Goal: Book appointment/travel/reservation

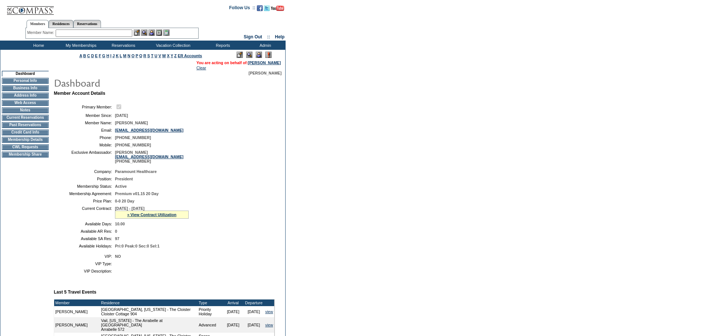
drag, startPoint x: 274, startPoint y: 203, endPoint x: 278, endPoint y: 201, distance: 4.5
click at [274, 201] on table "Company: Paramount Healthcare Position: President Membership Status: Active Mem…" at bounding box center [164, 208] width 221 height 85
click at [169, 52] on td "Residence Collection" at bounding box center [174, 54] width 58 height 7
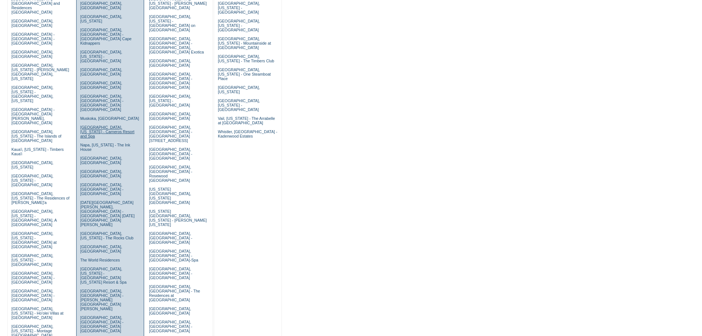
scroll to position [74, 0]
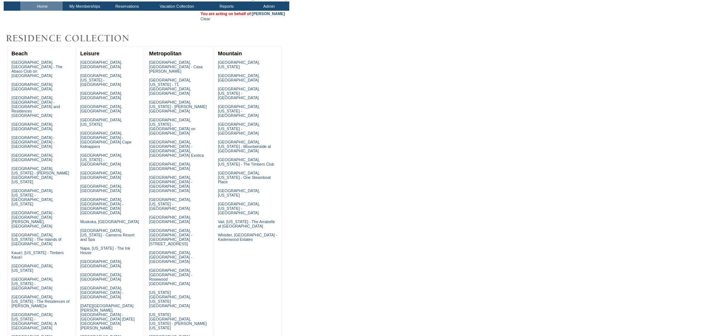
scroll to position [0, 0]
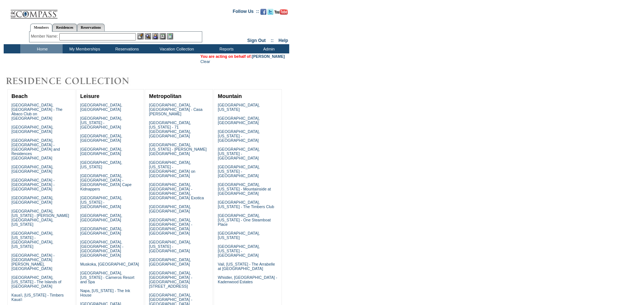
drag, startPoint x: 663, startPoint y: 0, endPoint x: 428, endPoint y: 161, distance: 284.3
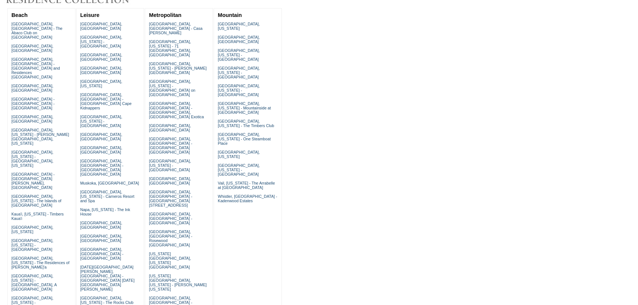
scroll to position [89, 0]
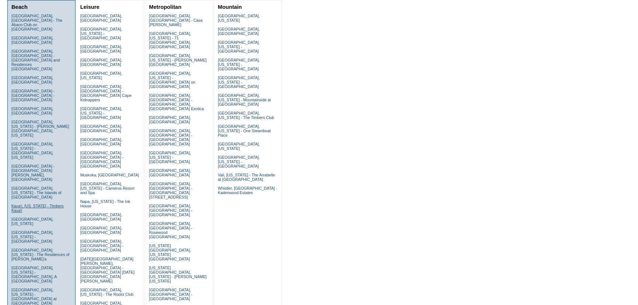
click at [19, 204] on link "Kaua'i, Hawaii - Timbers Kaua'i" at bounding box center [37, 208] width 52 height 9
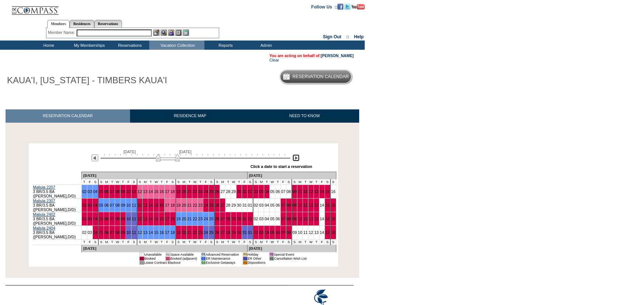
click at [295, 158] on img at bounding box center [295, 157] width 7 height 7
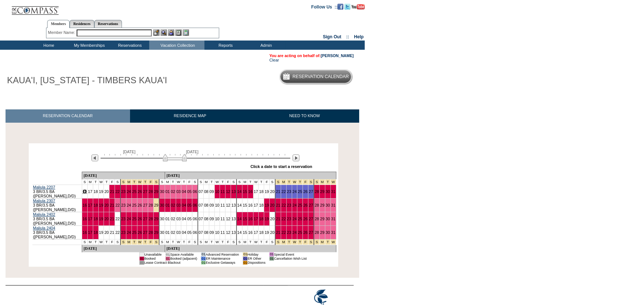
click at [87, 191] on link "16" at bounding box center [85, 191] width 4 height 4
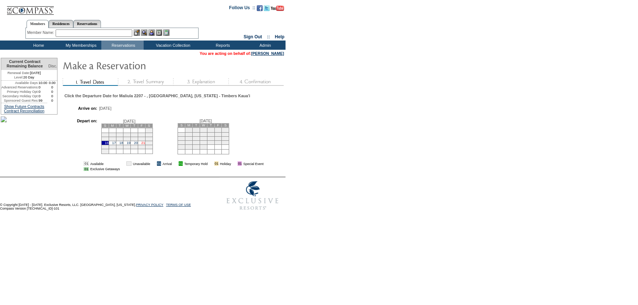
click at [145, 145] on link "21" at bounding box center [143, 143] width 4 height 4
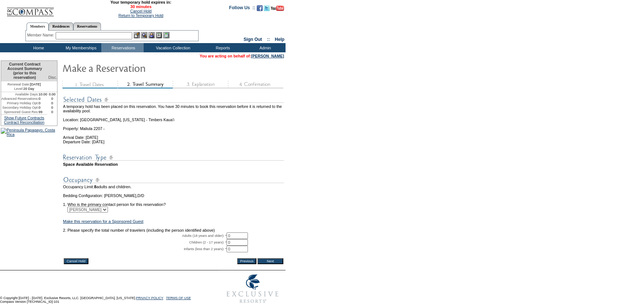
click at [247, 239] on input "0" at bounding box center [237, 235] width 21 height 7
type input "2"
click at [276, 264] on input "Next" at bounding box center [270, 261] width 26 height 6
